Goal: Entertainment & Leisure: Consume media (video, audio)

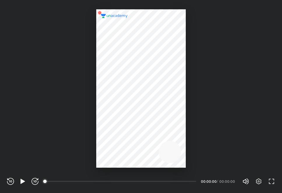
scroll to position [193, 282]
click at [24, 179] on icon "button" at bounding box center [22, 181] width 7 height 7
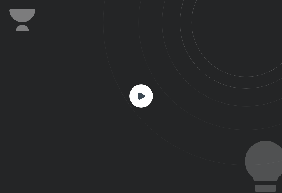
click at [139, 97] on icon at bounding box center [141, 95] width 7 height 7
click at [146, 93] on rect at bounding box center [140, 95] width 23 height 23
click at [143, 95] on icon at bounding box center [141, 95] width 7 height 7
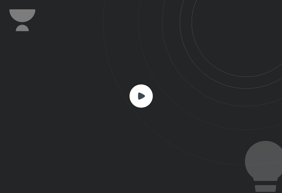
click at [143, 95] on icon at bounding box center [141, 95] width 7 height 7
click at [147, 99] on rect at bounding box center [140, 95] width 23 height 23
click at [142, 107] on rect at bounding box center [140, 95] width 23 height 23
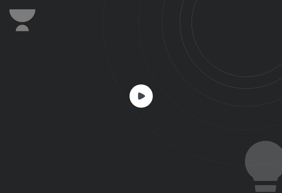
click at [142, 107] on rect at bounding box center [140, 95] width 23 height 23
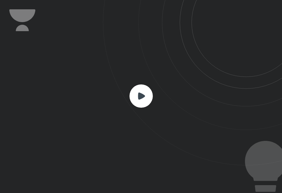
click at [142, 107] on rect at bounding box center [140, 95] width 23 height 23
click at [137, 121] on icon at bounding box center [192, 82] width 179 height 165
click at [140, 99] on icon at bounding box center [141, 95] width 7 height 7
click at [148, 105] on rect at bounding box center [140, 95] width 23 height 23
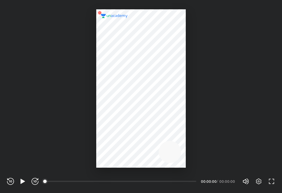
scroll to position [193, 282]
click at [26, 180] on div "REWIND (J) PLAY (K) FORWARD (L)" at bounding box center [22, 181] width 31 height 7
click at [21, 181] on icon "button" at bounding box center [22, 181] width 4 height 5
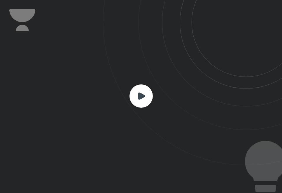
click at [139, 91] on rect at bounding box center [140, 95] width 23 height 23
click at [134, 99] on rect at bounding box center [140, 95] width 23 height 23
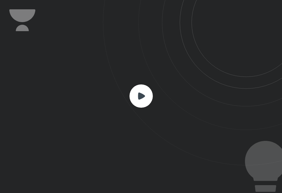
click at [134, 99] on rect at bounding box center [140, 95] width 23 height 23
click at [197, 167] on div at bounding box center [141, 96] width 282 height 193
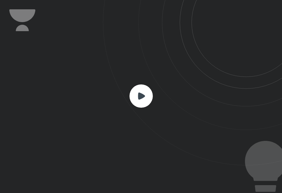
click at [197, 167] on div at bounding box center [141, 96] width 282 height 193
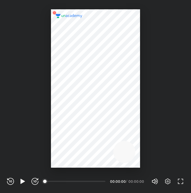
scroll to position [193, 191]
click at [21, 183] on icon "button" at bounding box center [22, 181] width 4 height 5
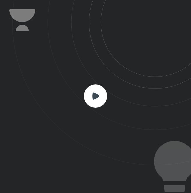
click at [88, 99] on rect at bounding box center [95, 95] width 23 height 23
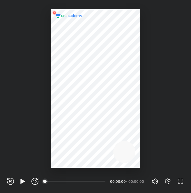
click at [47, 179] on div "00:00" at bounding box center [75, 181] width 60 height 6
click at [33, 181] on icon "button" at bounding box center [34, 181] width 7 height 7
click at [167, 183] on icon "button" at bounding box center [167, 181] width 7 height 7
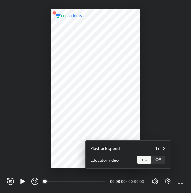
click at [167, 180] on div at bounding box center [95, 96] width 191 height 193
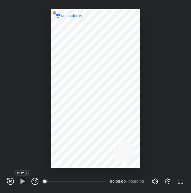
click at [23, 181] on icon "button" at bounding box center [22, 181] width 4 height 5
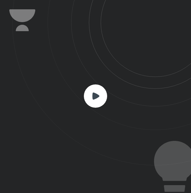
click at [95, 97] on icon at bounding box center [95, 95] width 7 height 7
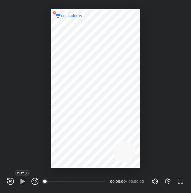
click at [26, 185] on icon "button" at bounding box center [22, 181] width 7 height 7
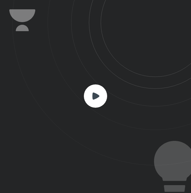
click at [100, 88] on rect at bounding box center [95, 95] width 23 height 23
click at [92, 99] on rect at bounding box center [95, 95] width 23 height 23
click at [105, 94] on rect at bounding box center [95, 95] width 23 height 23
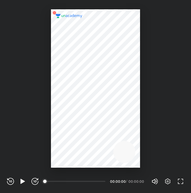
drag, startPoint x: 46, startPoint y: 183, endPoint x: 61, endPoint y: 182, distance: 14.6
click at [61, 182] on div "00:00" at bounding box center [75, 181] width 60 height 6
drag, startPoint x: 61, startPoint y: 182, endPoint x: 72, endPoint y: 180, distance: 11.9
click at [72, 180] on div "00:00" at bounding box center [75, 181] width 60 height 6
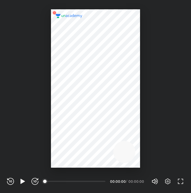
scroll to position [193, 191]
